Goal: Use online tool/utility: Utilize a website feature to perform a specific function

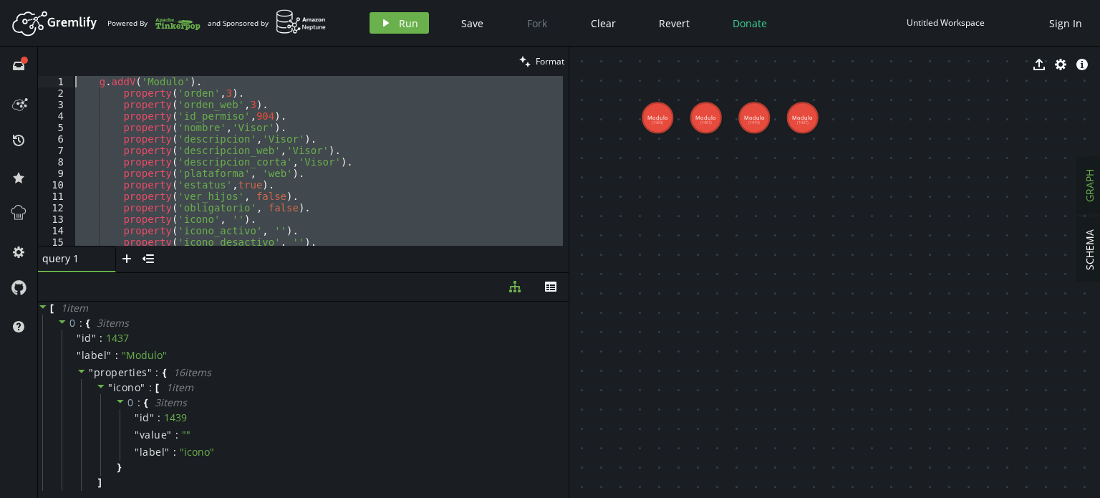
drag, startPoint x: 326, startPoint y: 216, endPoint x: 34, endPoint y: 72, distance: 325.9
click at [34, 72] on div "full-circle inbox history star cog help clean Format property('producto', 'desp…" at bounding box center [550, 272] width 1100 height 451
type textarea "g.addV('Modulo'). property('orden',3)."
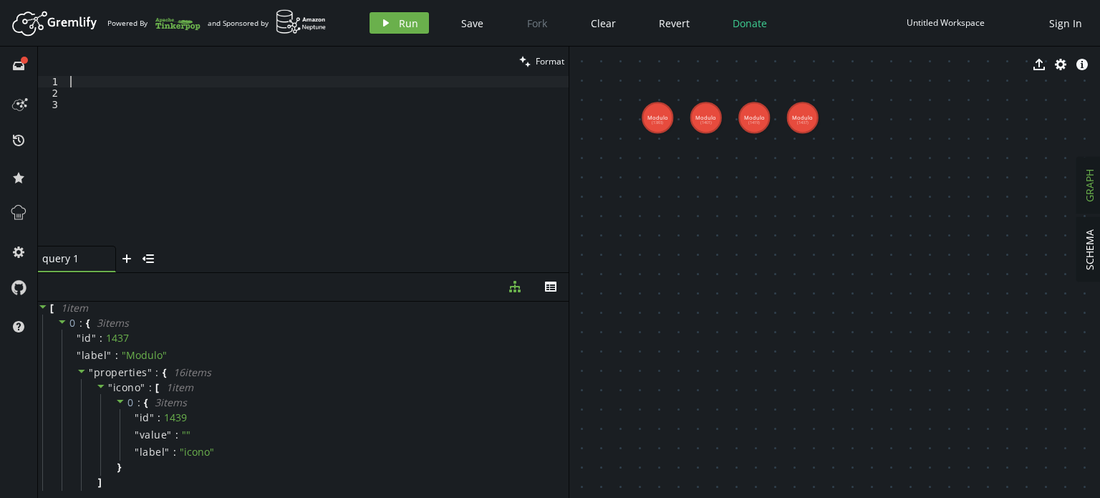
paste textarea ".elementMap();"
type textarea ".elementMap();"
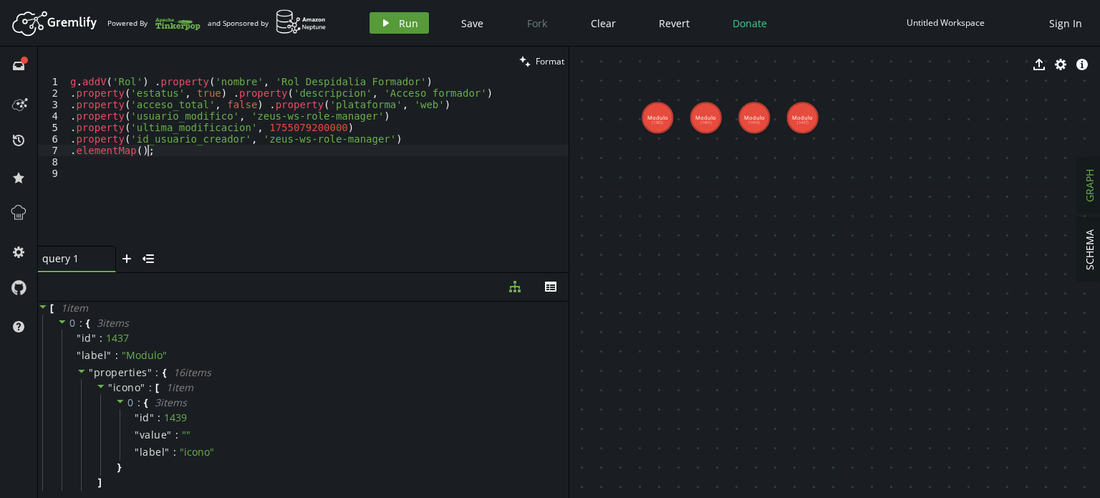
click at [399, 29] on span "Run" at bounding box center [408, 23] width 19 height 14
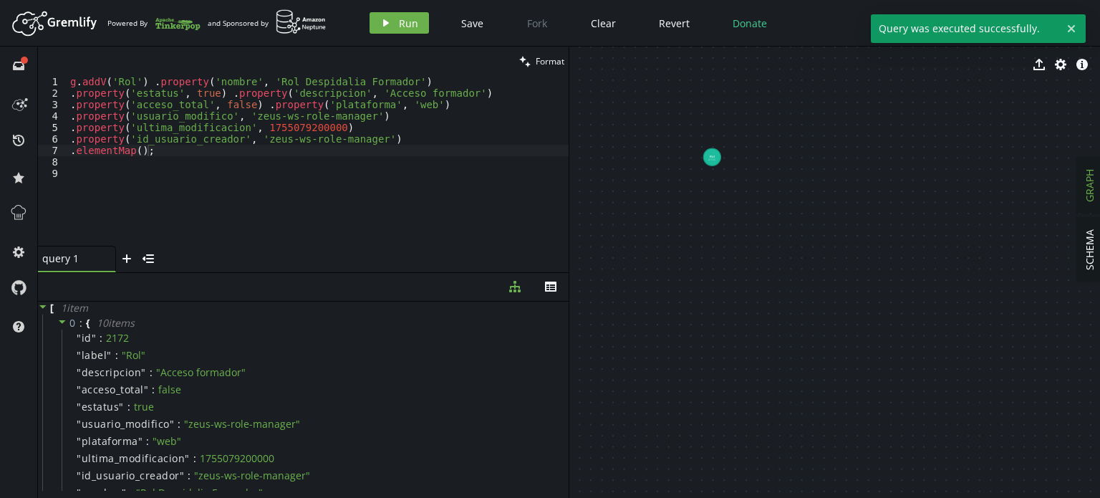
drag, startPoint x: 700, startPoint y: 200, endPoint x: 790, endPoint y: 185, distance: 90.6
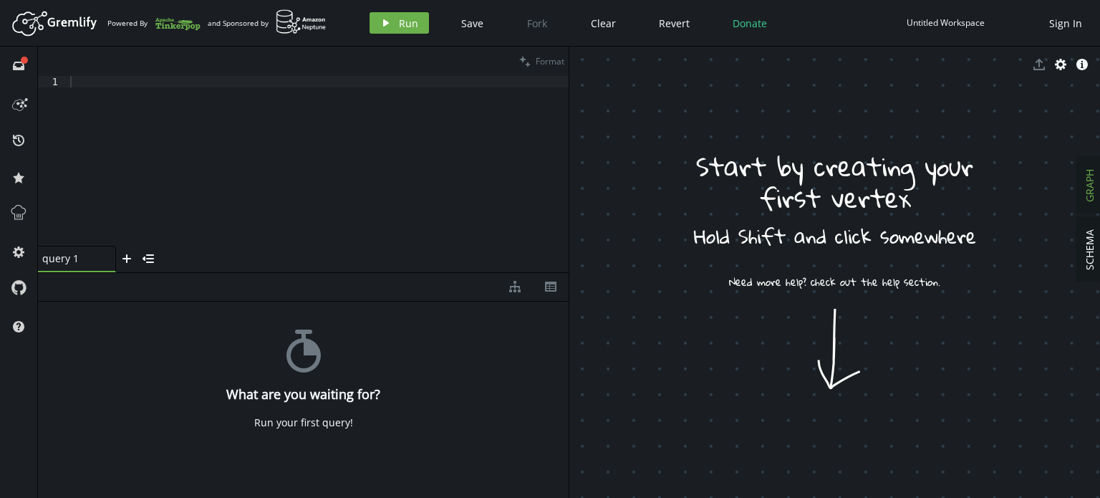
click at [266, 101] on div at bounding box center [317, 172] width 501 height 193
paste textarea "property('producto', 'despidalia')"
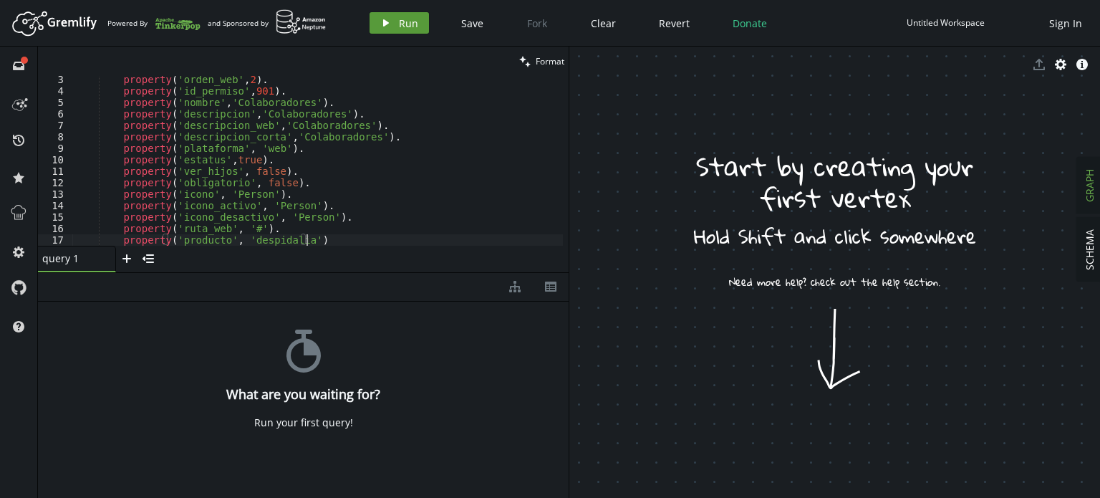
click at [394, 24] on button "play Run" at bounding box center [398, 22] width 59 height 21
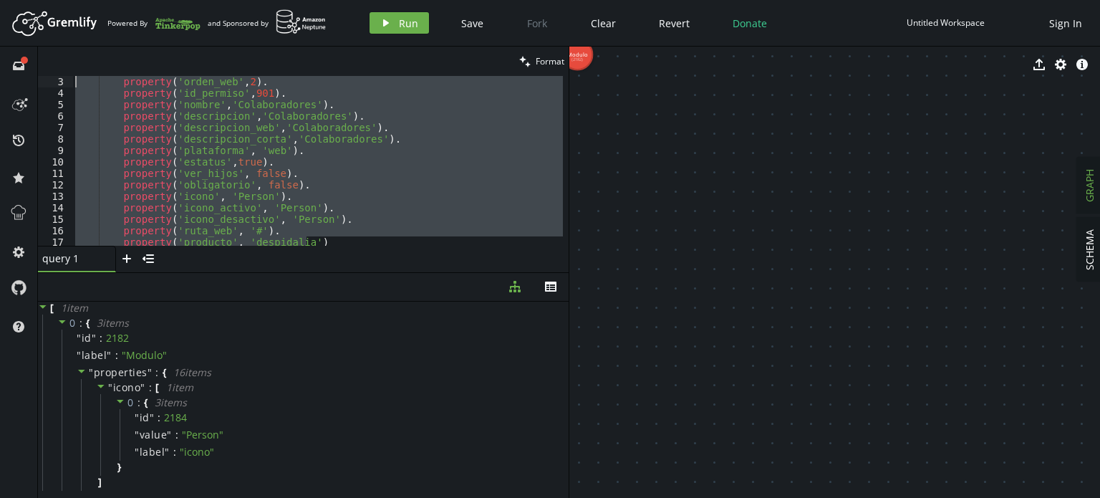
scroll to position [0, 0]
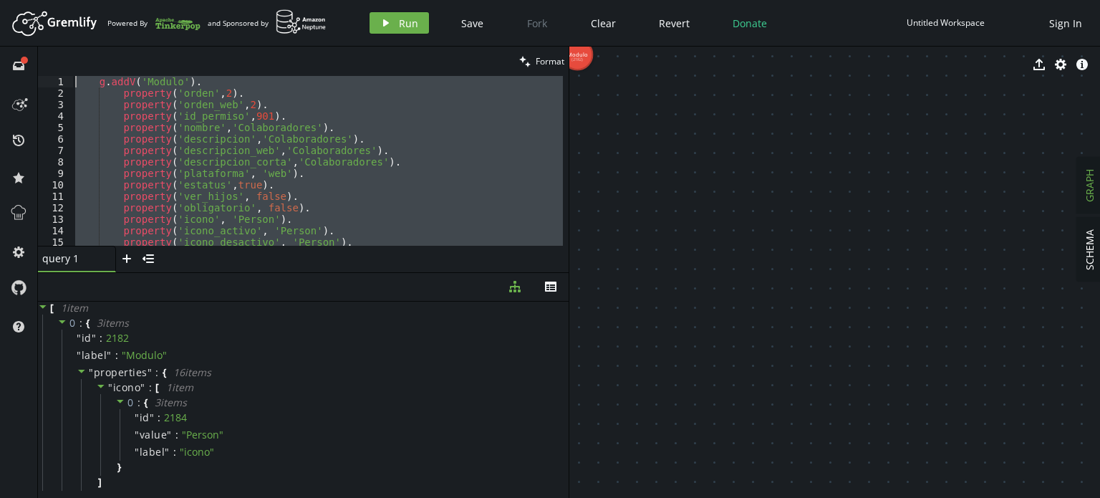
drag, startPoint x: 336, startPoint y: 241, endPoint x: 0, endPoint y: 51, distance: 386.6
click at [0, 51] on div "full-circle inbox history star cog help clean Format property('producto', 'desp…" at bounding box center [550, 272] width 1100 height 451
paste textarea "property('producto', 'despidalia')"
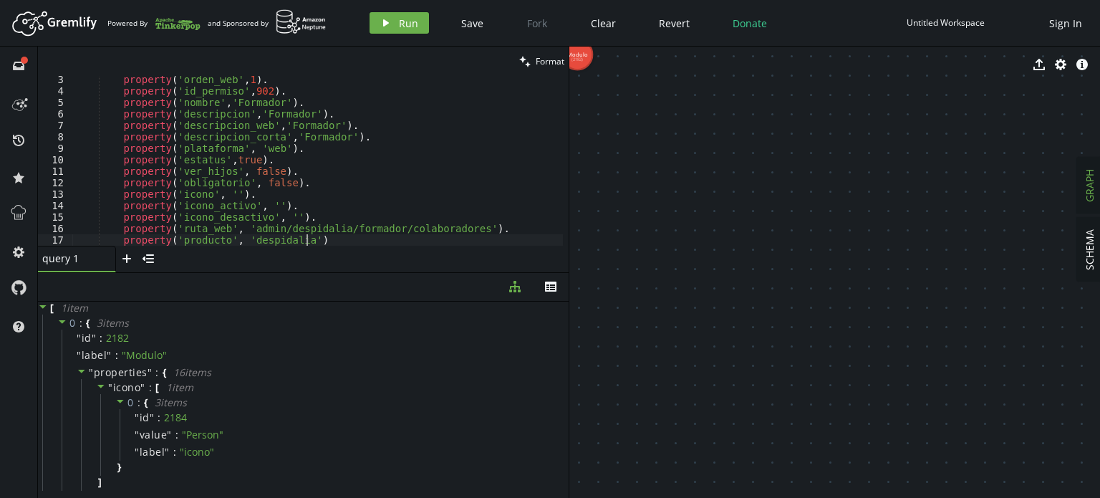
scroll to position [25, 0]
click at [403, 28] on span "Run" at bounding box center [408, 23] width 19 height 14
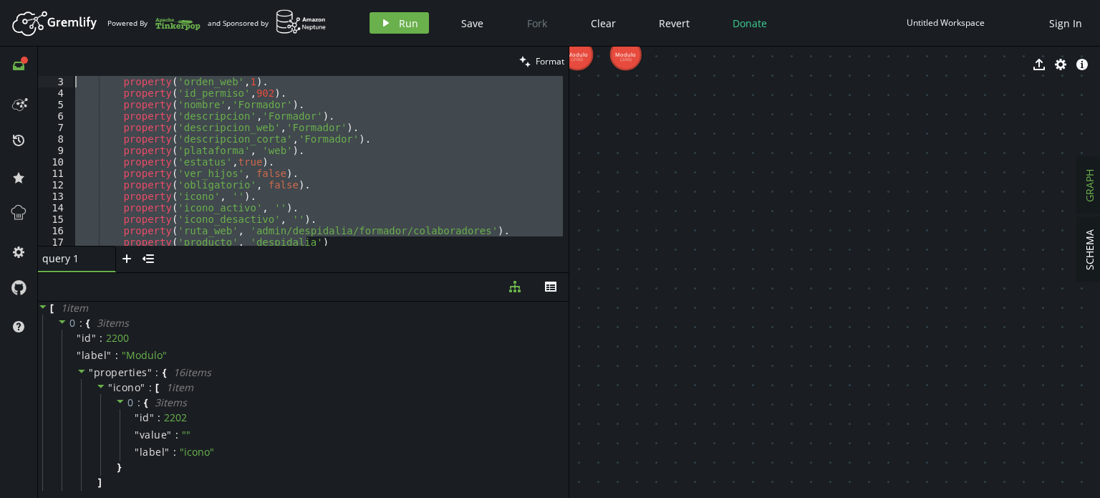
scroll to position [0, 0]
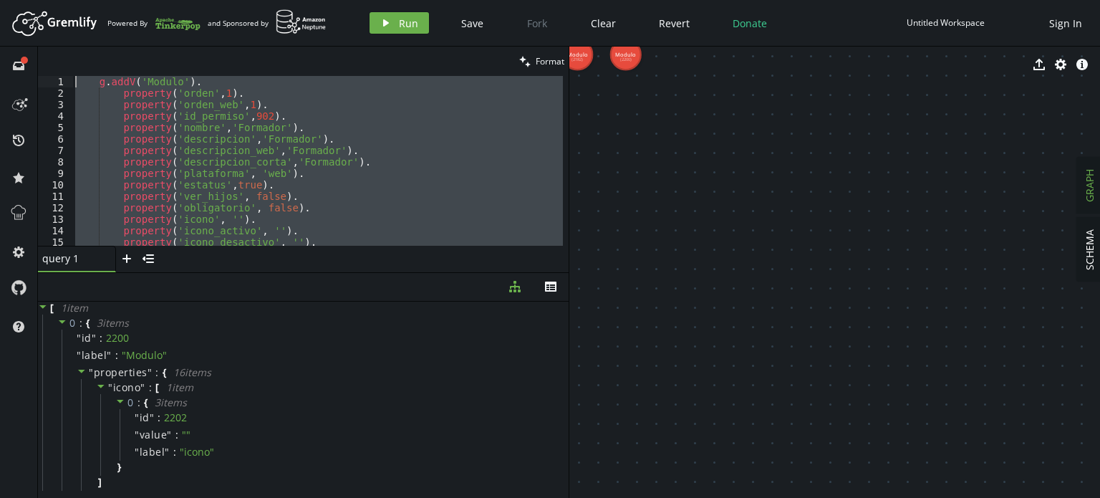
drag, startPoint x: 322, startPoint y: 240, endPoint x: 53, endPoint y: 72, distance: 317.0
click at [53, 72] on div "clean Format property('producto', 'despidalia') 1 2 3 4 5 6 7 8 9 10 11 12 13 1…" at bounding box center [303, 160] width 530 height 226
paste textarea "property('producto', 'despidalia')"
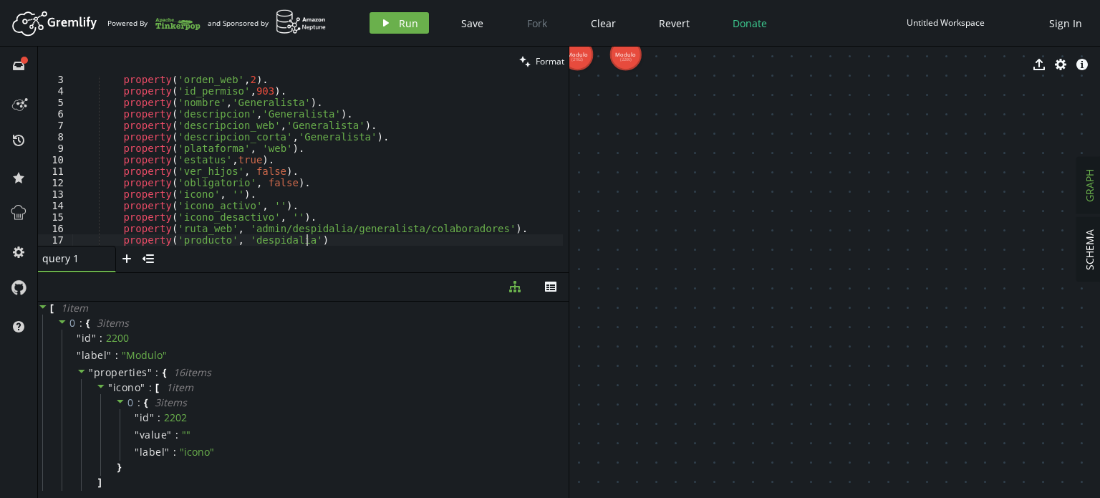
scroll to position [25, 0]
click at [398, 34] on button "play Run" at bounding box center [398, 22] width 59 height 21
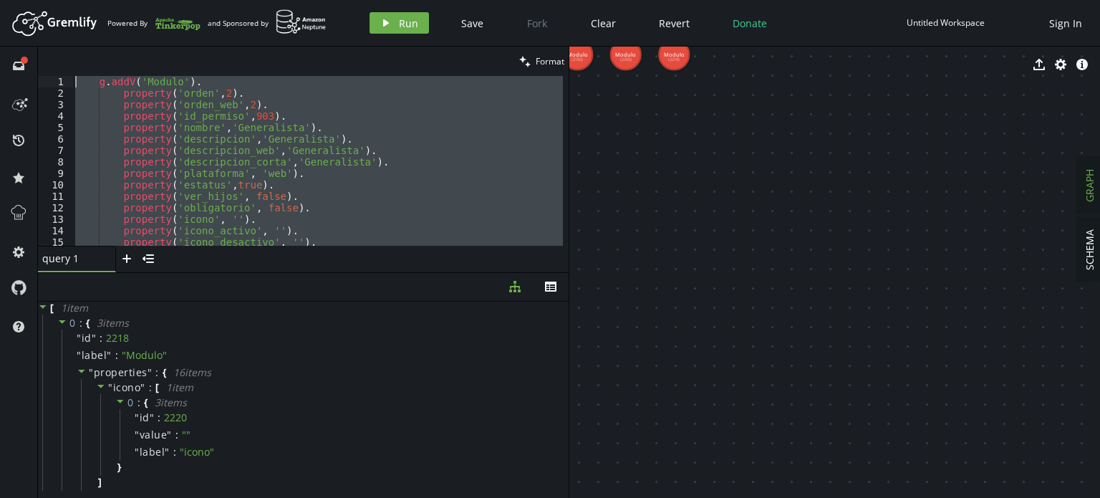
scroll to position [0, 0]
drag, startPoint x: 324, startPoint y: 240, endPoint x: 0, endPoint y: 9, distance: 397.7
click at [0, 9] on div "Artboard Created with Sketch. Powered By and Sponsored by play Run Save Fork Cl…" at bounding box center [550, 249] width 1100 height 498
type textarea "g.addV('Modulo'). property('orden',2)."
paste textarea
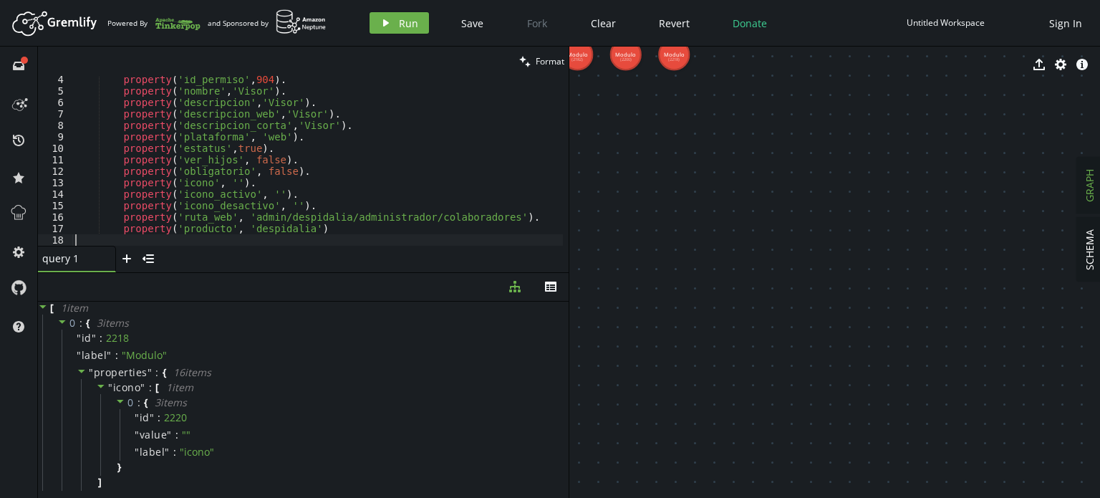
scroll to position [37, 0]
click at [409, 26] on span "Run" at bounding box center [408, 23] width 19 height 14
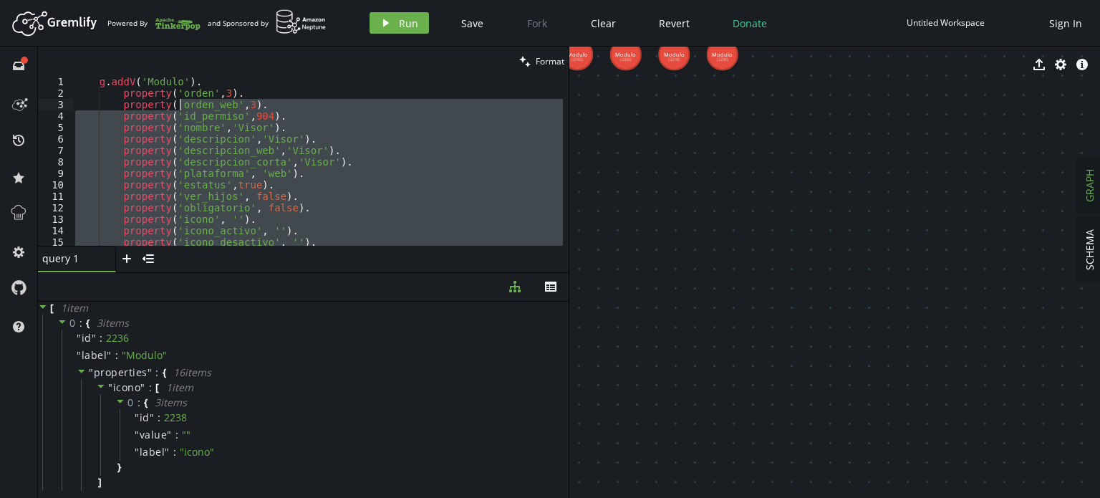
scroll to position [0, 0]
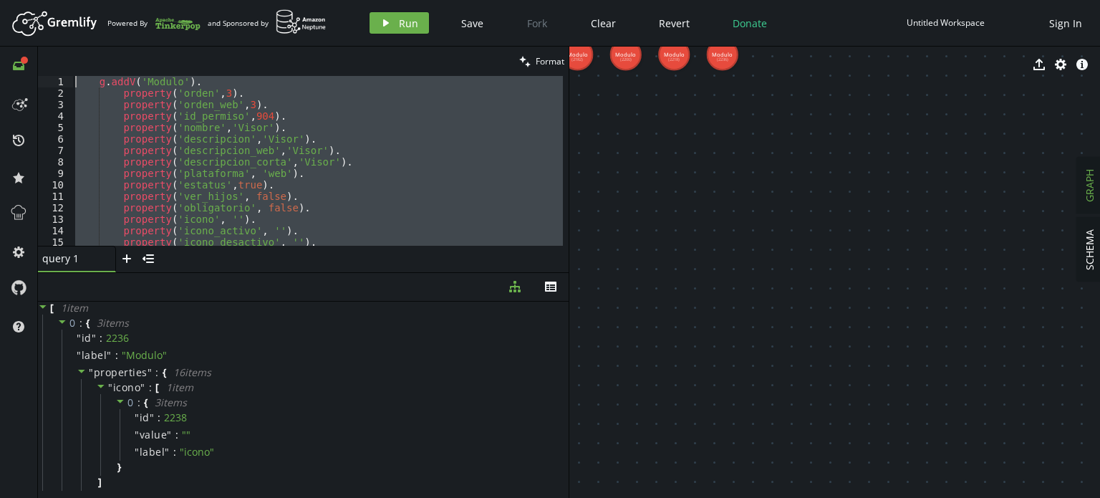
drag, startPoint x: 324, startPoint y: 226, endPoint x: 27, endPoint y: 69, distance: 335.0
click at [27, 69] on div "full-circle inbox history star cog help clean Format property('producto', 'desp…" at bounding box center [550, 272] width 1100 height 451
type textarea "g.addV('Modulo'). property('orden',3)."
paste textarea
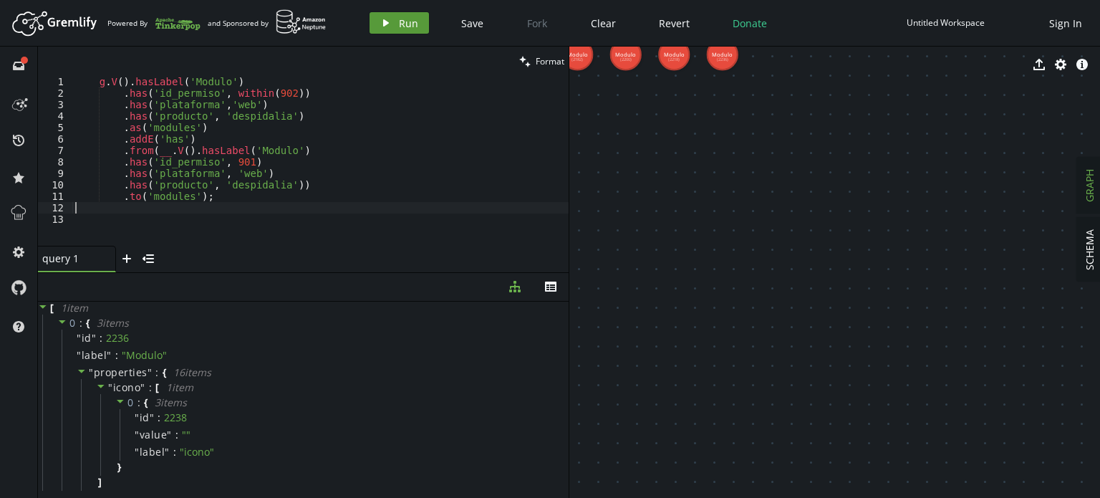
click at [397, 21] on button "play Run" at bounding box center [398, 22] width 59 height 21
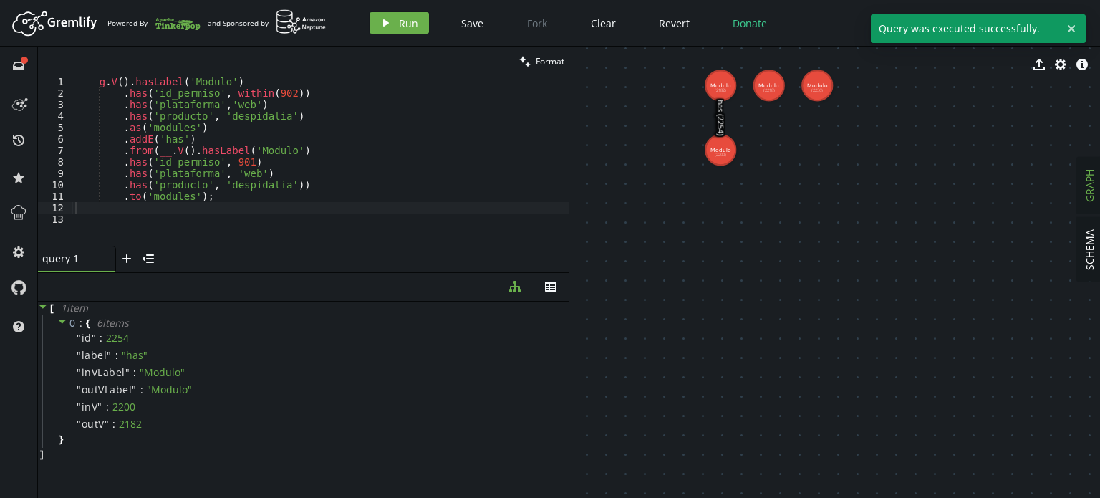
drag, startPoint x: 644, startPoint y: 149, endPoint x: 787, endPoint y: 180, distance: 146.4
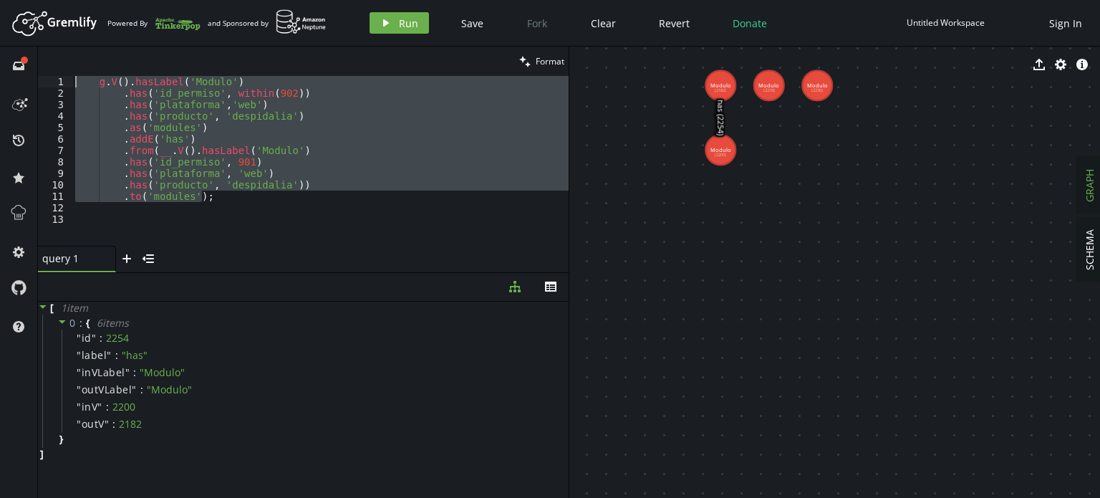
drag, startPoint x: 210, startPoint y: 199, endPoint x: 0, endPoint y: 49, distance: 258.6
click at [0, 49] on div "full-circle inbox history star cog help clean Format .to('modules'); 1 2 3 4 5 …" at bounding box center [550, 272] width 1100 height 451
type textarea "g.V().hasLabel('Modulo') .has('id_permiso', within(902))"
paste textarea
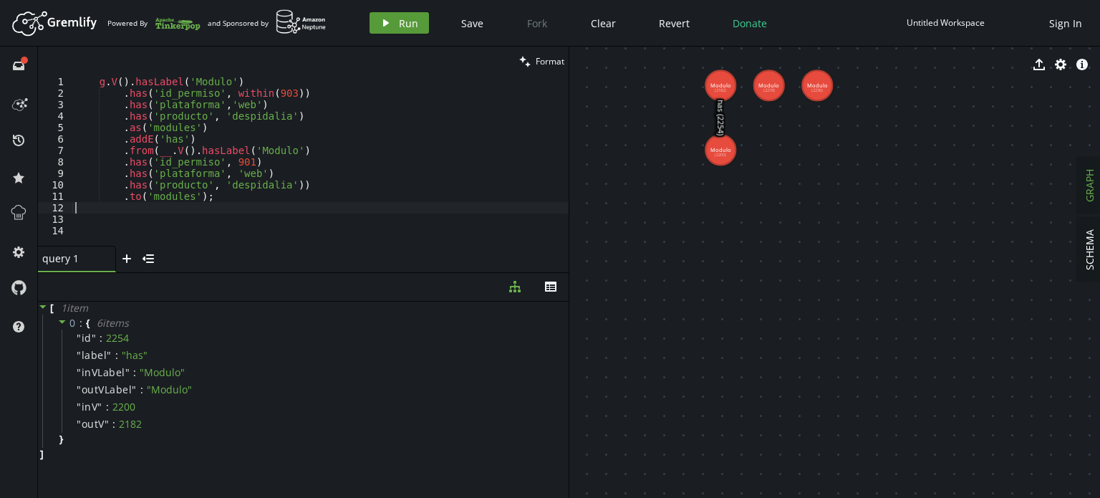
click at [407, 17] on span "Run" at bounding box center [408, 23] width 19 height 14
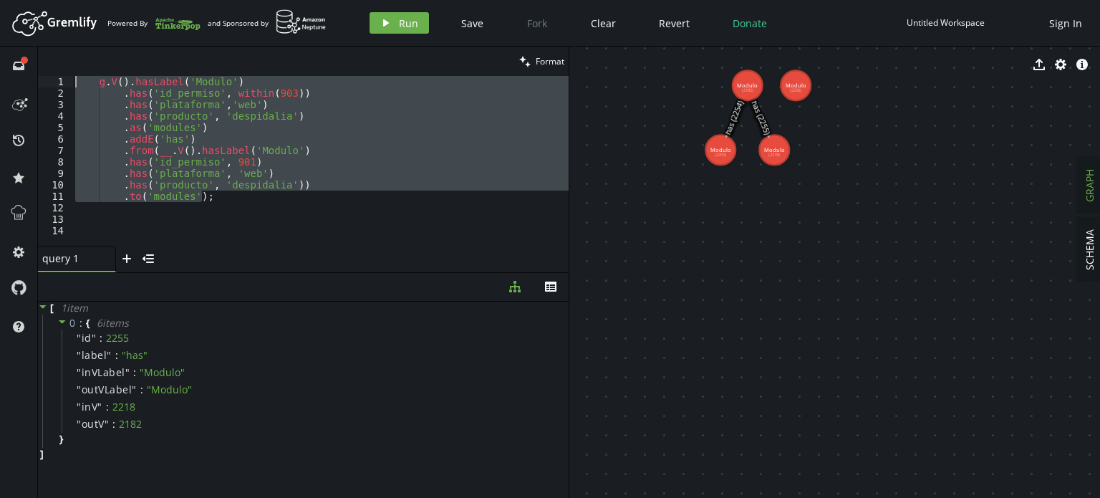
drag, startPoint x: 241, startPoint y: 195, endPoint x: 118, endPoint y: 39, distance: 198.3
click at [0, 54] on div "full-circle inbox history star cog help clean Format .to('modules'); 1 2 3 4 5 …" at bounding box center [550, 272] width 1100 height 451
type textarea "g.V().hasLabel('Modulo') .has('id_permiso', within(903))"
paste textarea
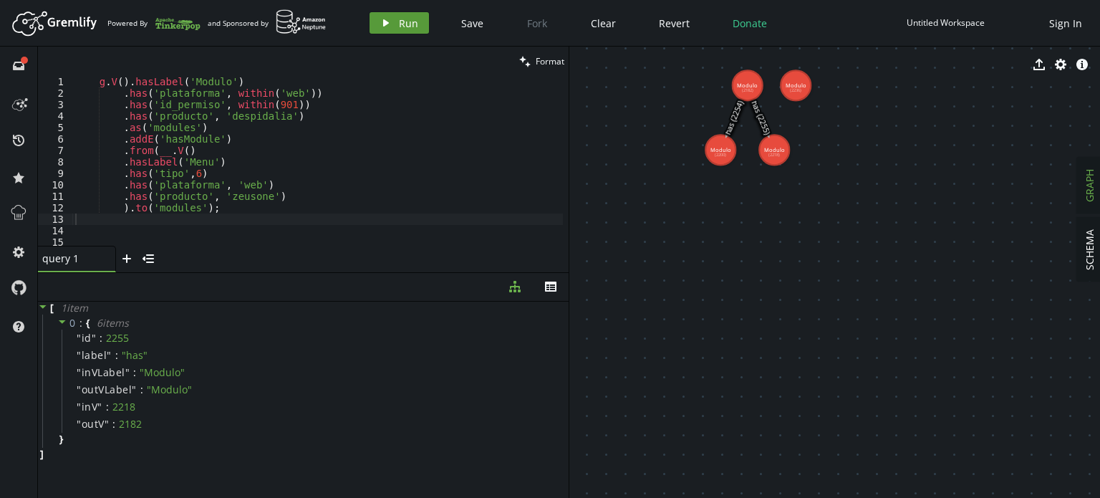
click at [401, 25] on span "Run" at bounding box center [408, 23] width 19 height 14
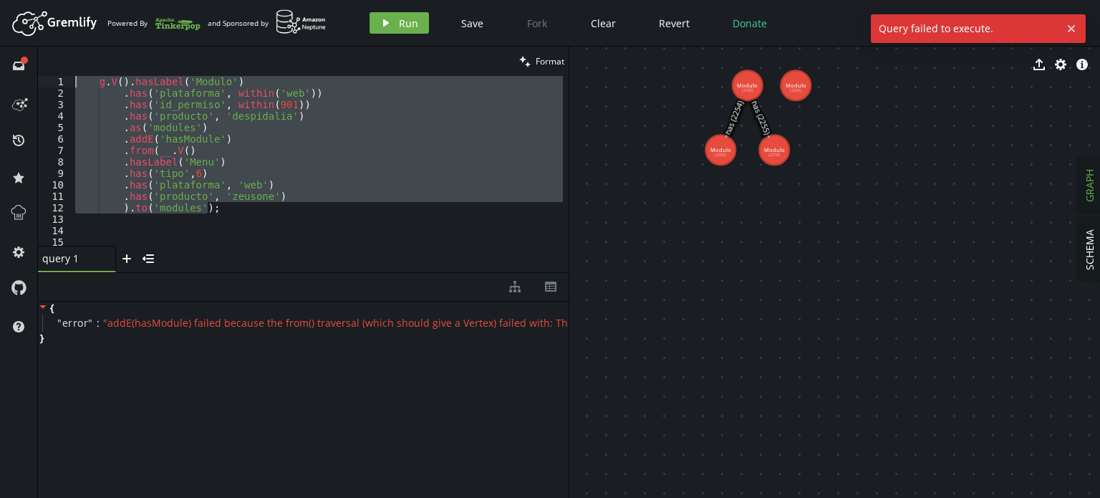
drag, startPoint x: 223, startPoint y: 195, endPoint x: 66, endPoint y: 76, distance: 197.7
click at [66, 76] on div ").to('modules'); 1 2 3 4 5 6 7 8 9 10 11 12 13 14 15 16 g . V ( ) . hasLabel ( …" at bounding box center [303, 161] width 530 height 170
type textarea "g.V().hasLabel('Modulo') .has('plataforma', within('web'))"
paste textarea
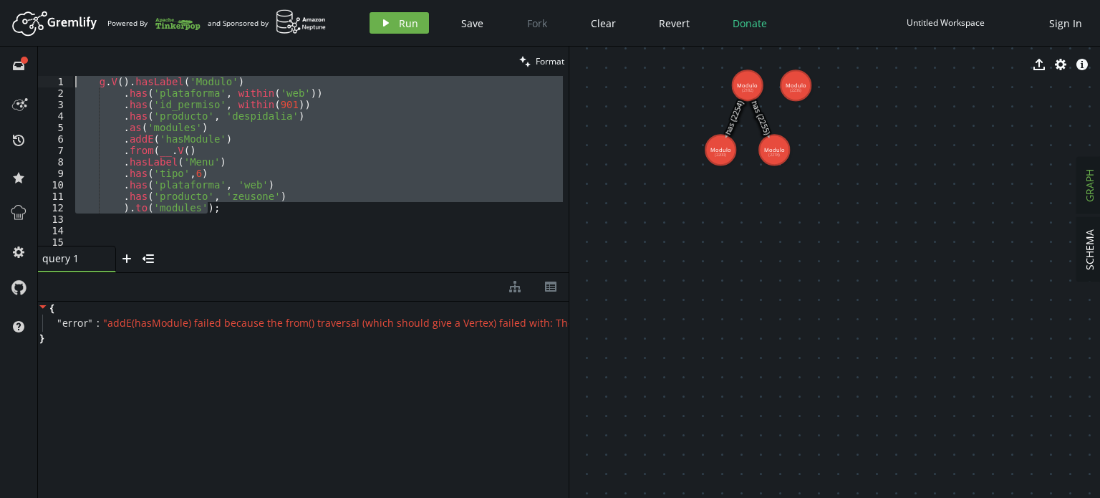
drag, startPoint x: 249, startPoint y: 186, endPoint x: 3, endPoint y: 72, distance: 271.3
click at [3, 72] on div "full-circle inbox history star cog help clean Format 1 2 3 4 5 6 7 8 9 10 11 12…" at bounding box center [550, 272] width 1100 height 451
type textarea "g.V().hasLabel('Modulo') .has('plataforma', within('web'))"
paste textarea
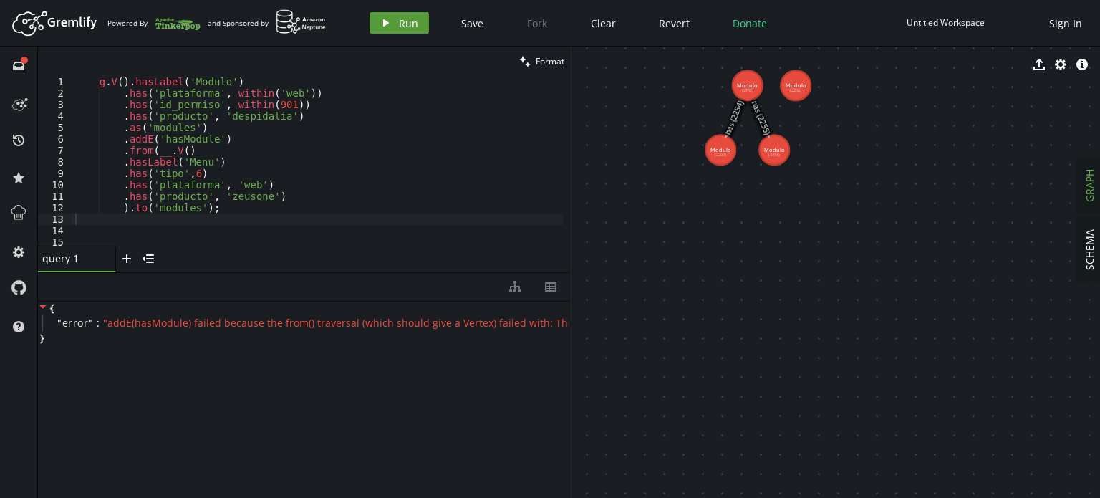
click at [394, 22] on button "play Run" at bounding box center [398, 22] width 59 height 21
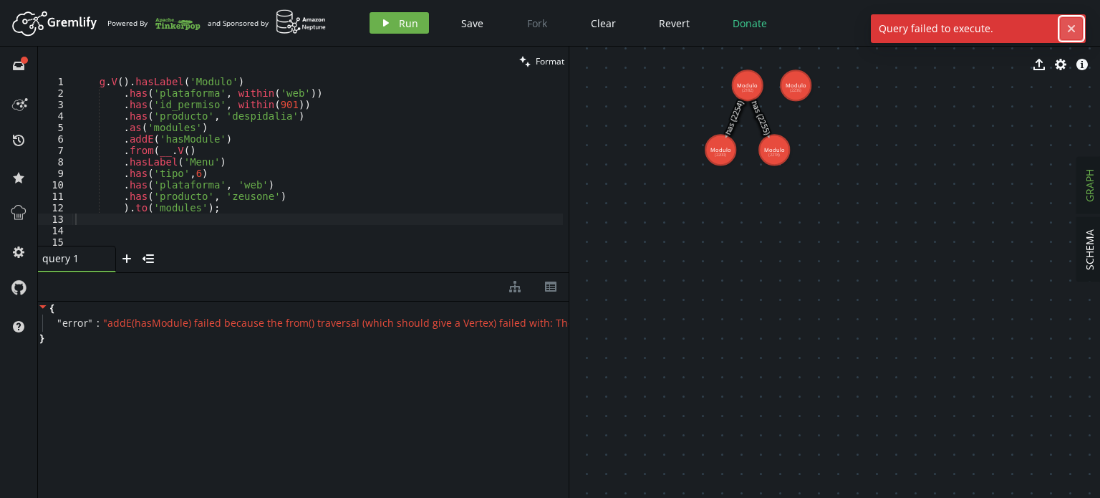
click at [1067, 26] on icon "cross" at bounding box center [1070, 28] width 11 height 11
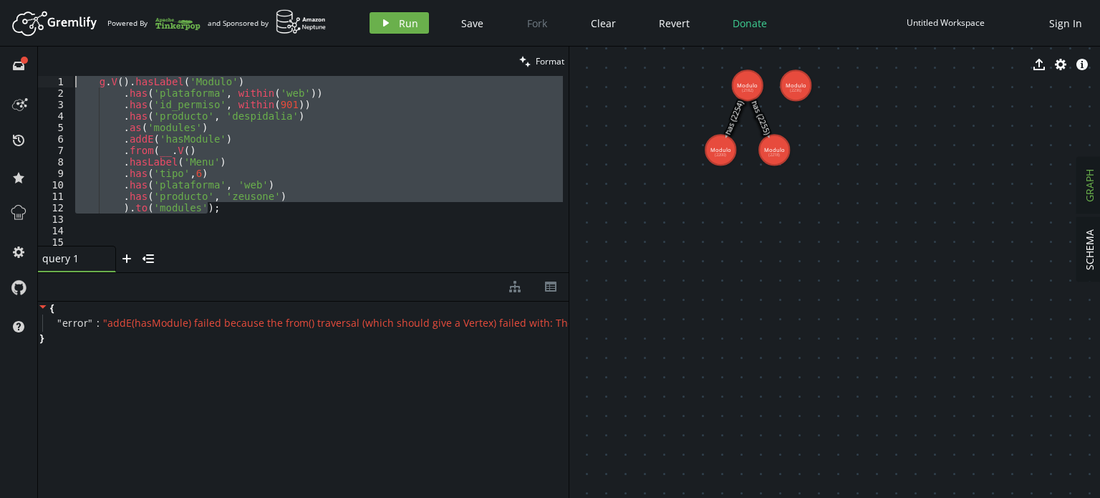
drag, startPoint x: 235, startPoint y: 213, endPoint x: 0, endPoint y: 71, distance: 274.3
click at [0, 71] on div "full-circle inbox history star cog help clean Format ).to('modules'); 1 2 3 4 5…" at bounding box center [550, 272] width 1100 height 451
paste textarea ".elementMap();"
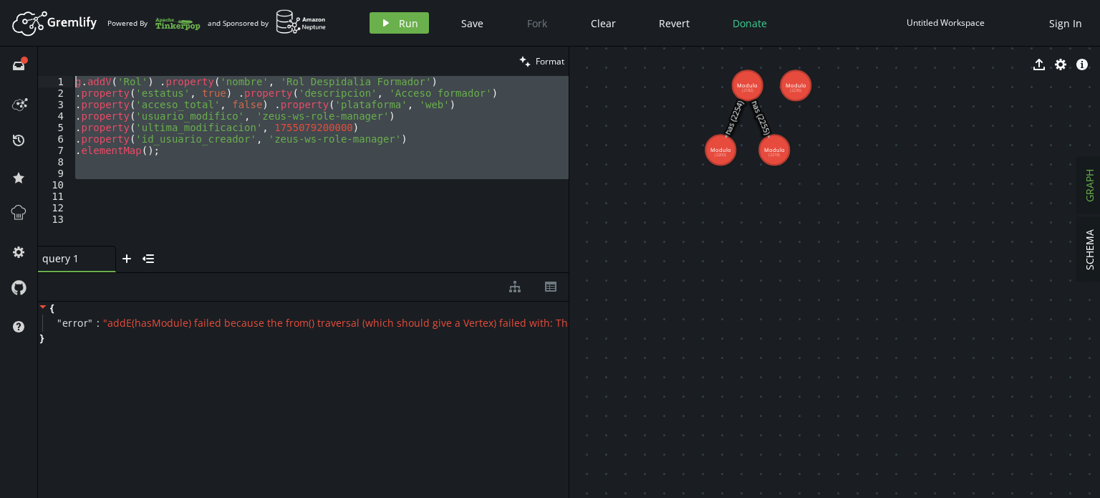
drag, startPoint x: 273, startPoint y: 185, endPoint x: 0, endPoint y: 57, distance: 302.3
click at [0, 57] on div "full-circle inbox history star cog help clean Format .elementMap(); 1 2 3 4 5 6…" at bounding box center [550, 272] width 1100 height 451
type textarea "g.addV('Rol') .property('nombre', 'Rol Despidalia Formador') .property('estatus…"
paste textarea
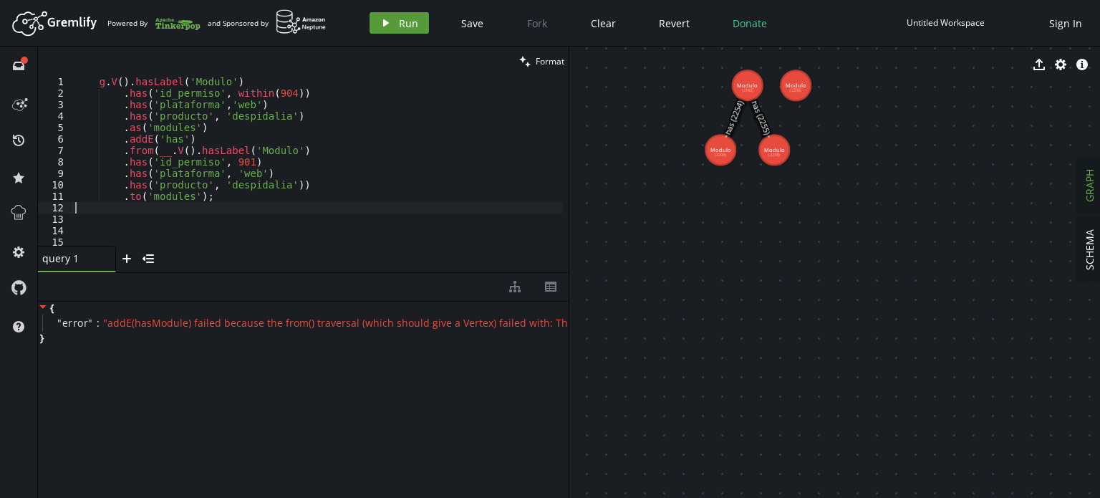
click at [407, 22] on span "Run" at bounding box center [408, 23] width 19 height 14
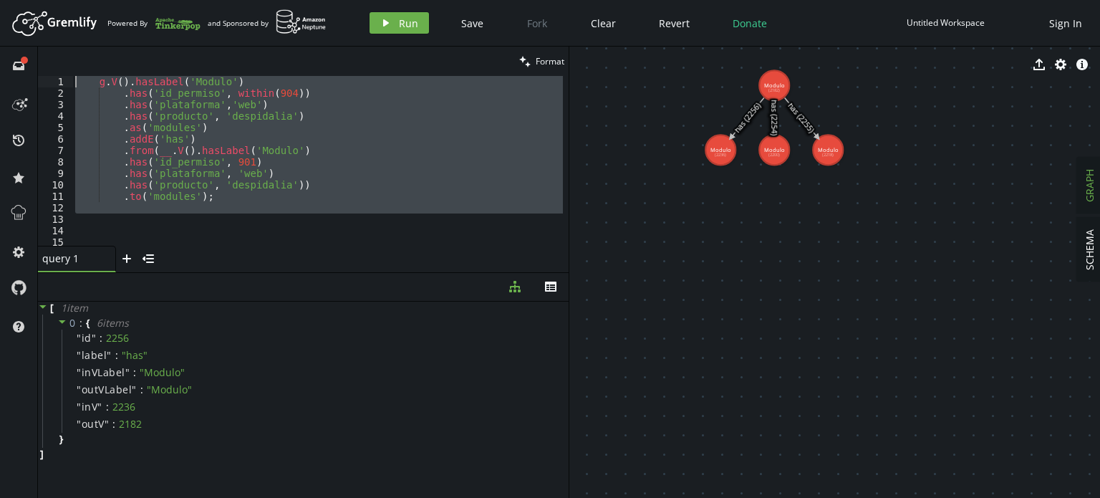
drag, startPoint x: 243, startPoint y: 215, endPoint x: 0, endPoint y: 63, distance: 286.6
click at [0, 63] on div "full-circle inbox history star cog help clean Format 1 2 3 4 5 6 7 8 9 10 11 12…" at bounding box center [550, 272] width 1100 height 451
type textarea "g.V().hasLabel('Modulo') .has('id_permiso', within(904))"
paste textarea
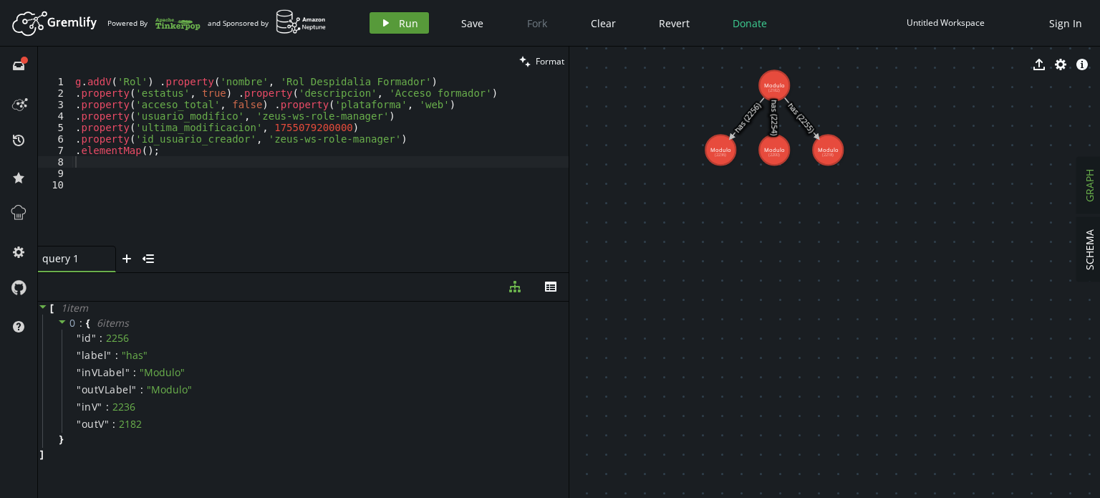
click at [407, 17] on span "Run" at bounding box center [408, 23] width 19 height 14
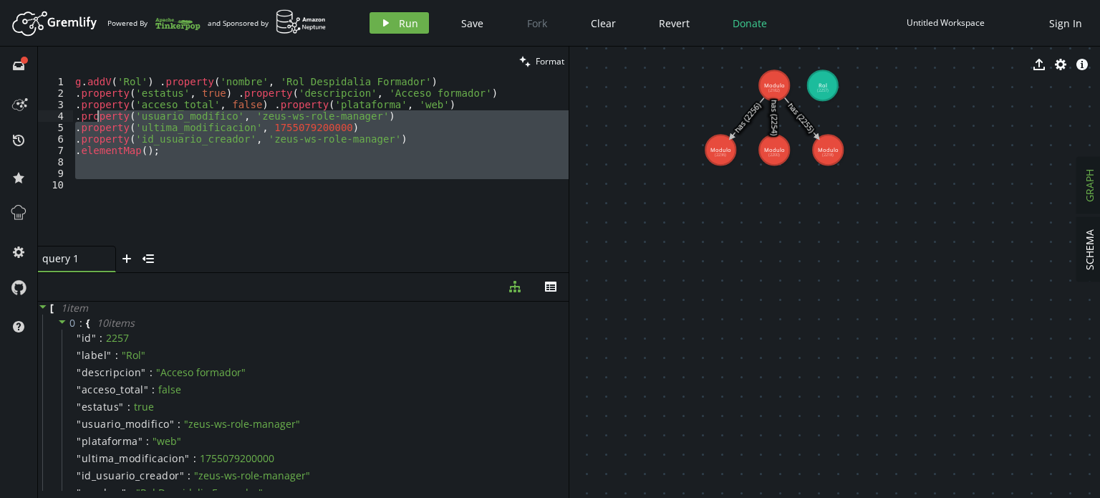
drag, startPoint x: 95, startPoint y: 117, endPoint x: 0, endPoint y: 57, distance: 112.6
click at [0, 57] on div "full-circle inbox history star cog help clean Format 1 2 3 4 5 6 7 8 9 10 g . a…" at bounding box center [550, 272] width 1100 height 451
type textarea "g.addV('Rol') .property('nombre', 'Rol Despidalia Formador') .property('estatus…"
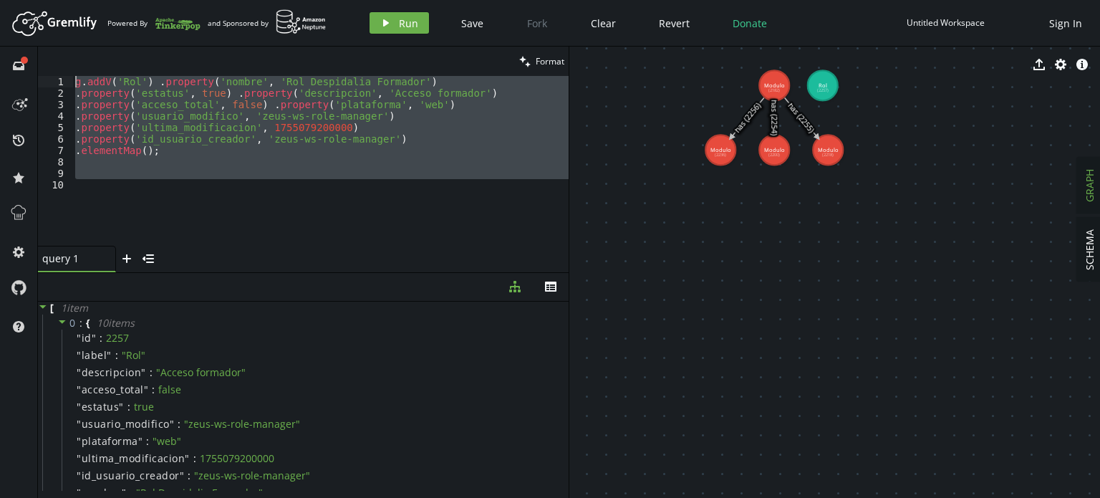
paste textarea
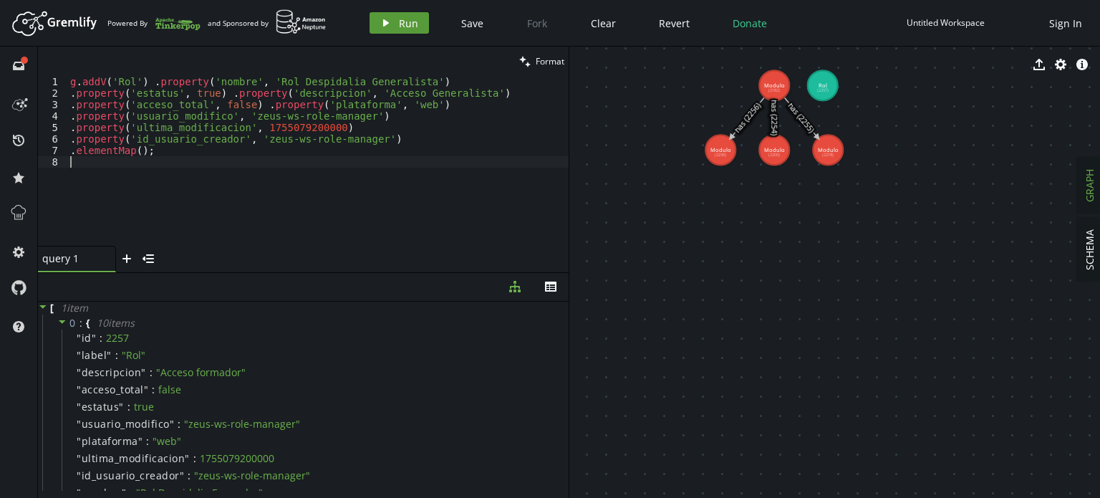
click at [396, 29] on button "play Run" at bounding box center [398, 22] width 59 height 21
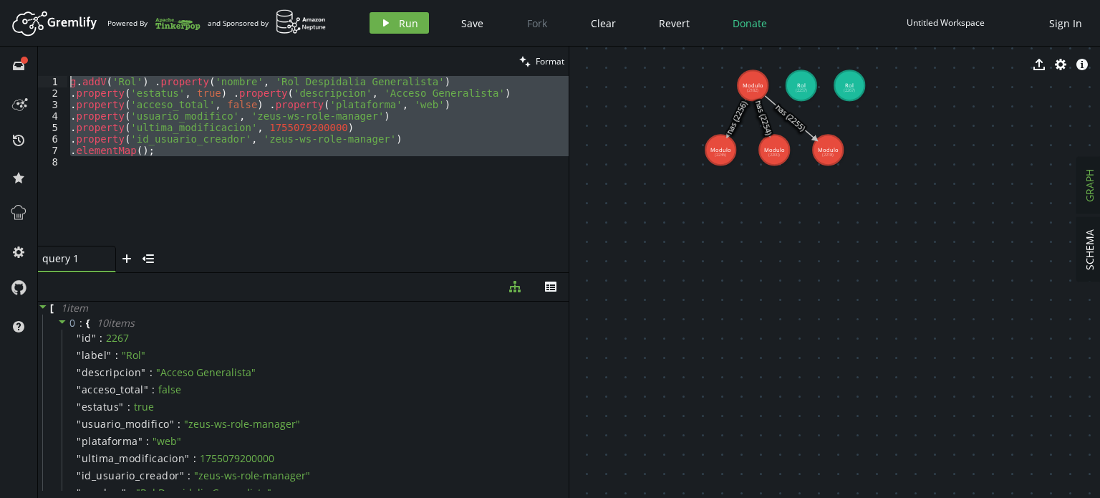
drag, startPoint x: 214, startPoint y: 177, endPoint x: 0, endPoint y: 42, distance: 253.2
click at [0, 42] on div "Artboard Created with Sketch. Powered By and Sponsored by play Run Save Fork Cl…" at bounding box center [550, 249] width 1100 height 498
paste textarea ".elementMap();"
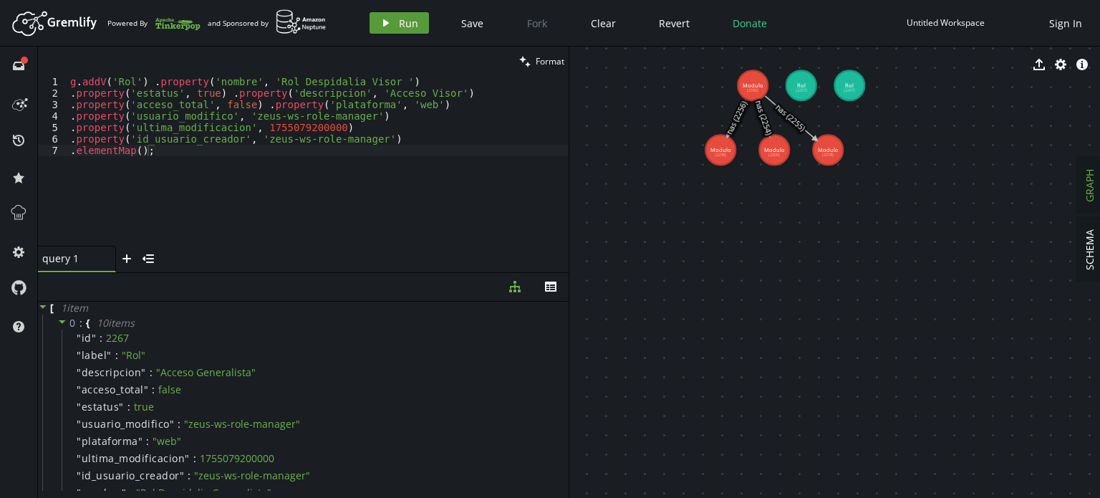
click at [409, 24] on span "Run" at bounding box center [408, 23] width 19 height 14
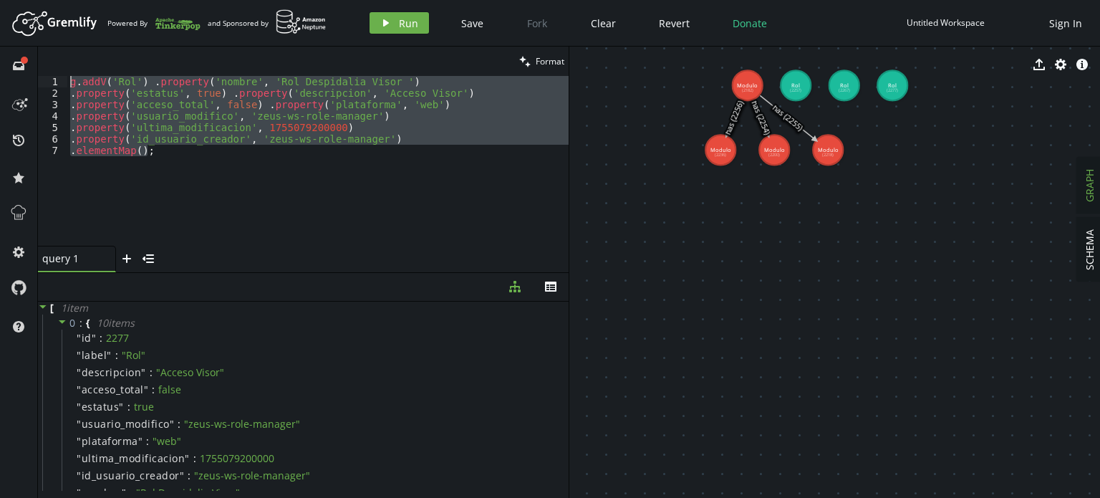
drag, startPoint x: 295, startPoint y: 183, endPoint x: 0, endPoint y: 47, distance: 324.5
click at [0, 47] on div "full-circle inbox history star cog help clean Format .elementMap(); 1 2 3 4 5 6…" at bounding box center [550, 272] width 1100 height 451
type textarea "g.addV('Rol') .property('nombre', 'Rol Despidalia Visor ') .property('estatus',…"
paste textarea
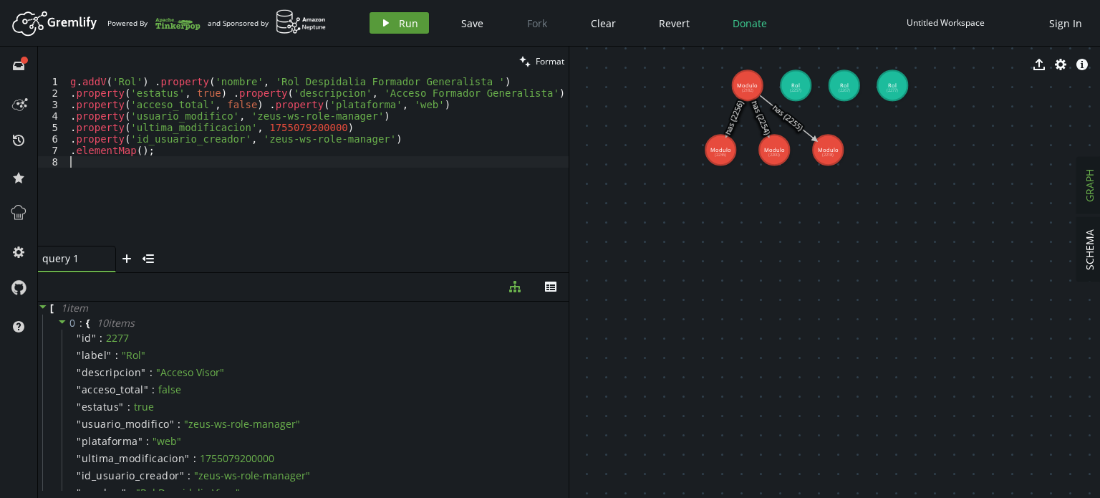
click at [412, 25] on span "Run" at bounding box center [408, 23] width 19 height 14
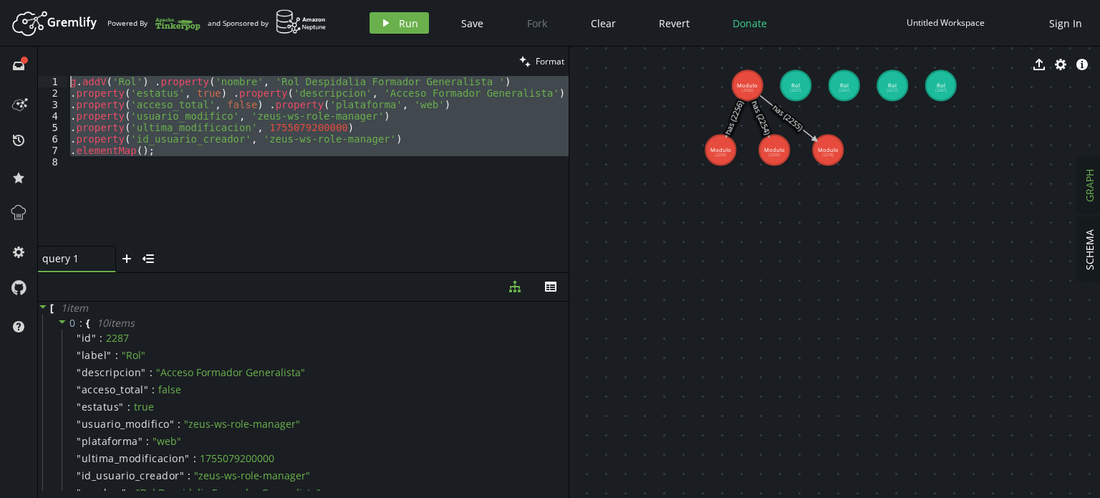
drag, startPoint x: 229, startPoint y: 167, endPoint x: 0, endPoint y: 72, distance: 248.1
click at [0, 72] on div "full-circle inbox history star cog help clean Format 1 2 3 4 5 6 7 8 g . addV (…" at bounding box center [550, 272] width 1100 height 451
paste textarea ".as('modules') .addE('has').from('rol').to('modules') .elementMap();"
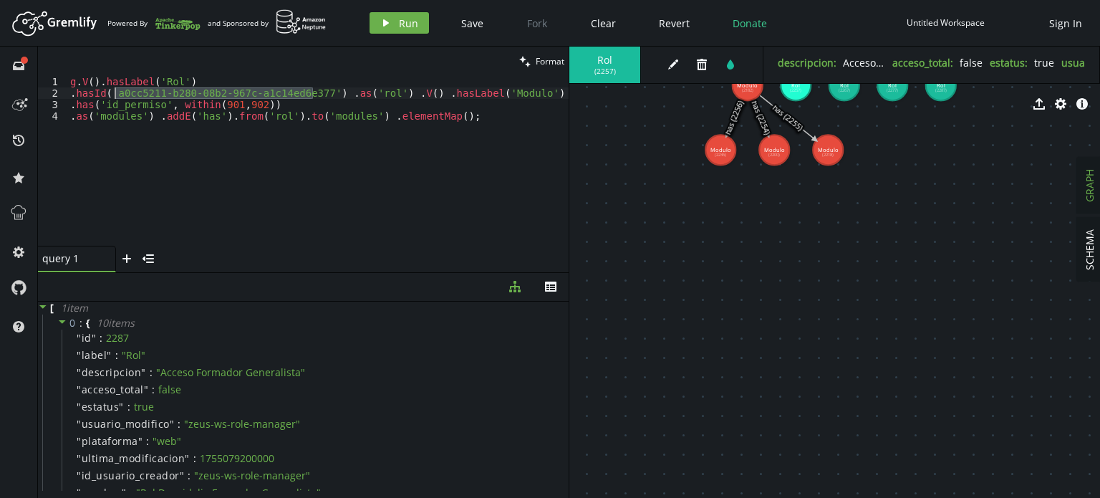
drag, startPoint x: 313, startPoint y: 91, endPoint x: 166, endPoint y: 97, distance: 146.9
click at [115, 94] on div "g . V ( ) . hasLabel ( 'Rol' ) . hasId ( 'a0cc5211-b280-08b2-967c-a1c14ed6e377'…" at bounding box center [317, 172] width 501 height 193
click at [412, 157] on div "g . V ( ) . hasLabel ( 'Rol' ) . hasId ( '2257' ) . as ( 'rol' ) . V ( ) . hasL…" at bounding box center [317, 172] width 501 height 193
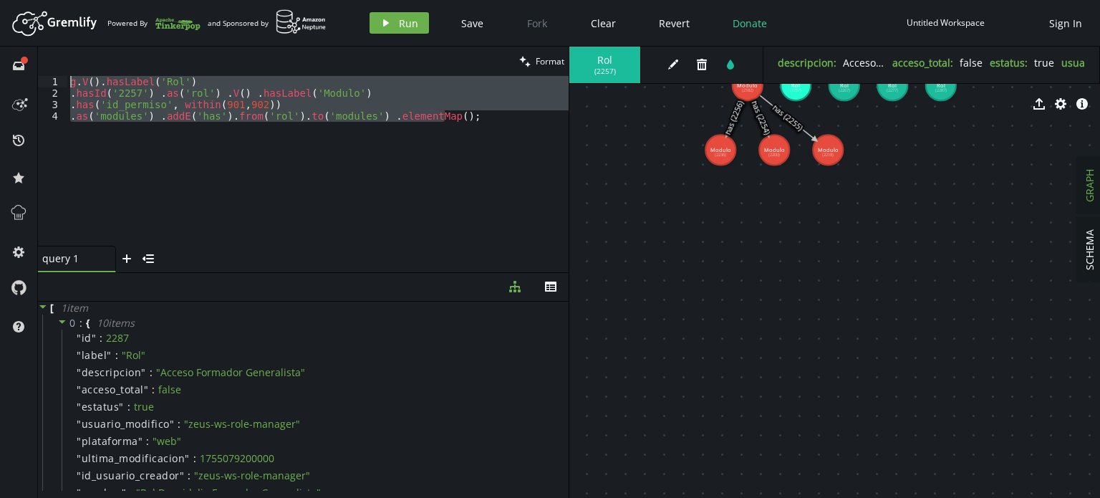
drag, startPoint x: 472, startPoint y: 128, endPoint x: 0, endPoint y: 74, distance: 474.9
click at [0, 74] on div "full-circle inbox history star cog help clean Format .as('modules') .addE('has'…" at bounding box center [550, 272] width 1100 height 451
click at [395, 27] on button "play Run" at bounding box center [398, 22] width 59 height 21
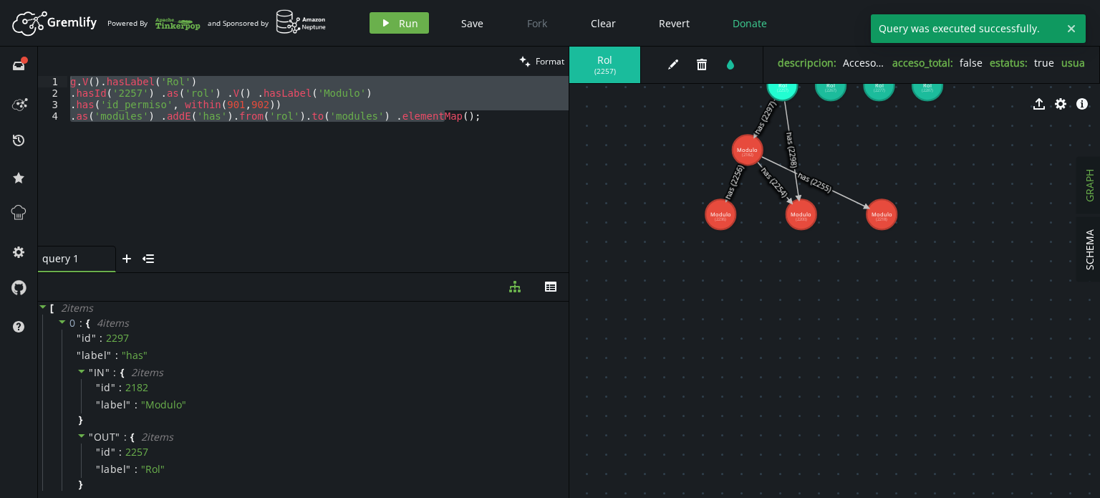
click at [381, 188] on div "g . V ( ) . hasLabel ( 'Rol' ) . hasId ( '2257' ) . as ( 'rol' ) . V ( ) . hasL…" at bounding box center [317, 161] width 501 height 170
type textarea ".as('modules') .addE('has').from('rol').to('modules') .elementMap();"
